Goal: Task Accomplishment & Management: Use online tool/utility

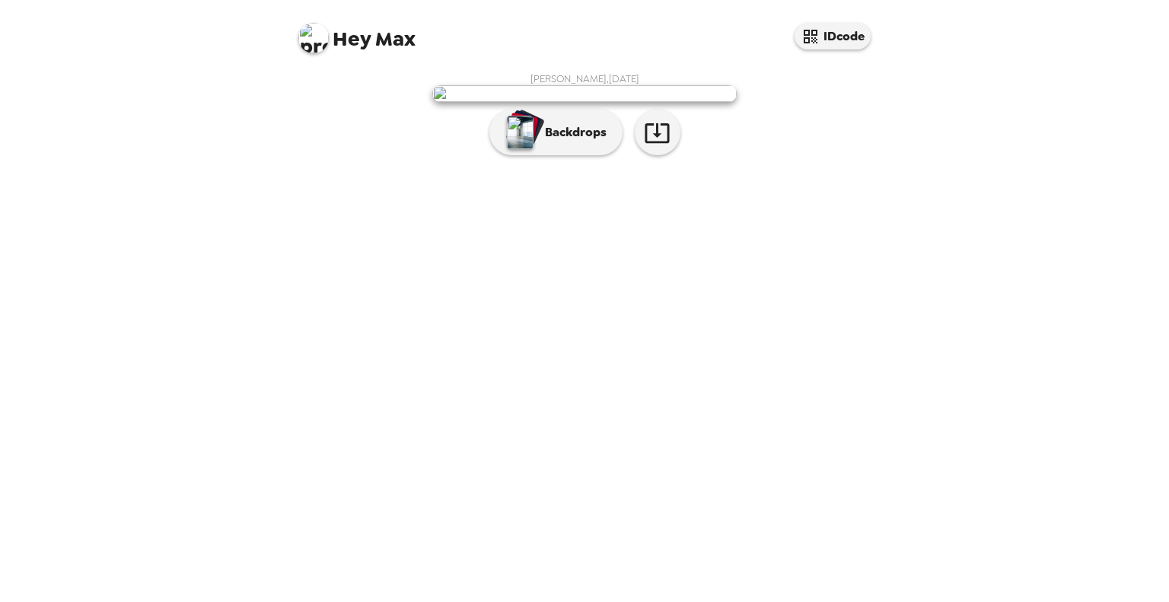
click at [565, 102] on img at bounding box center [584, 93] width 305 height 17
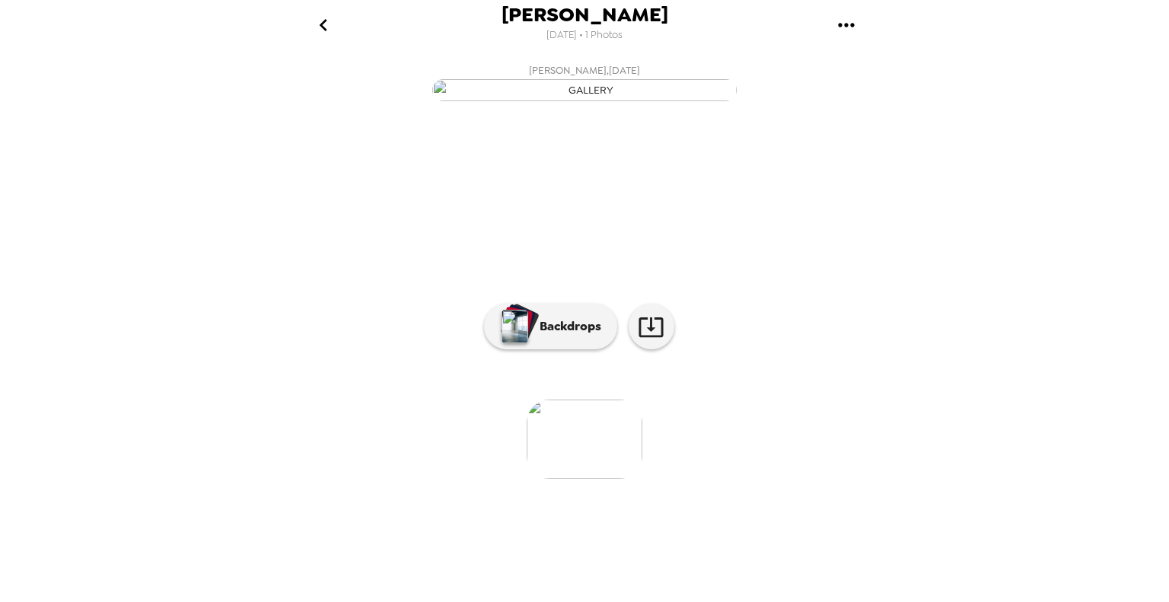
scroll to position [56, 0]
click at [655, 340] on icon at bounding box center [651, 327] width 27 height 27
